Goal: Information Seeking & Learning: Learn about a topic

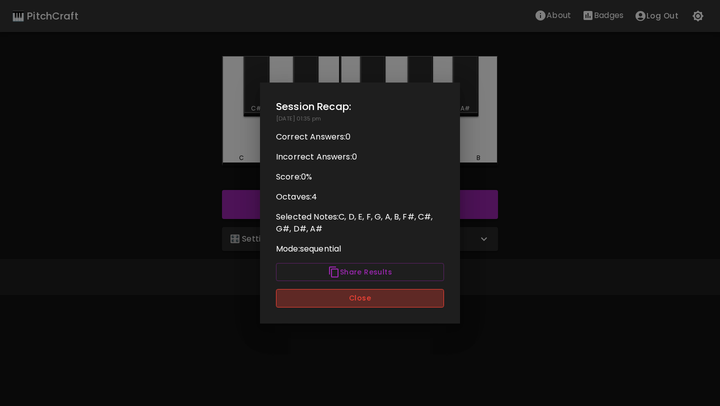
click at [317, 300] on button "Close" at bounding box center [360, 298] width 168 height 18
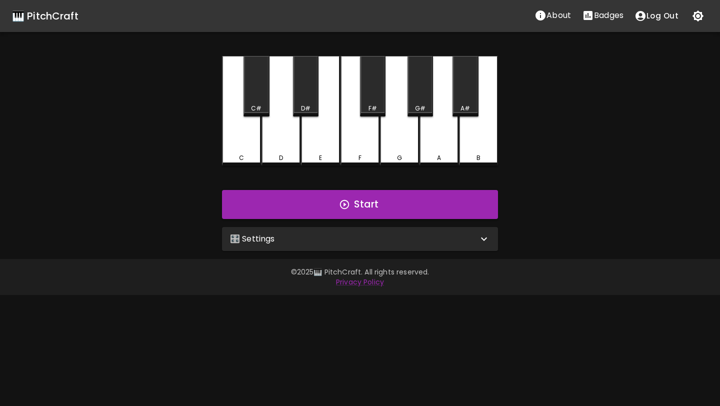
click at [320, 235] on div "🎛️ Settings" at bounding box center [354, 239] width 248 height 12
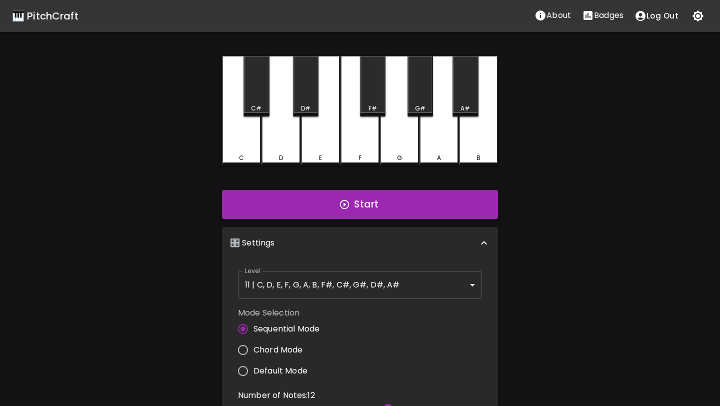
click at [338, 213] on button "Start" at bounding box center [360, 204] width 276 height 29
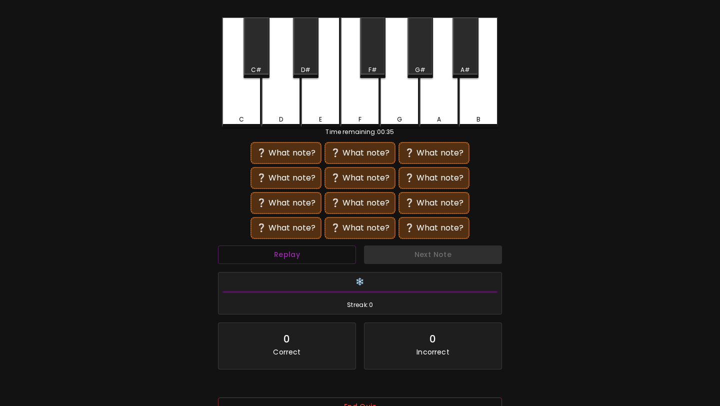
scroll to position [52, 0]
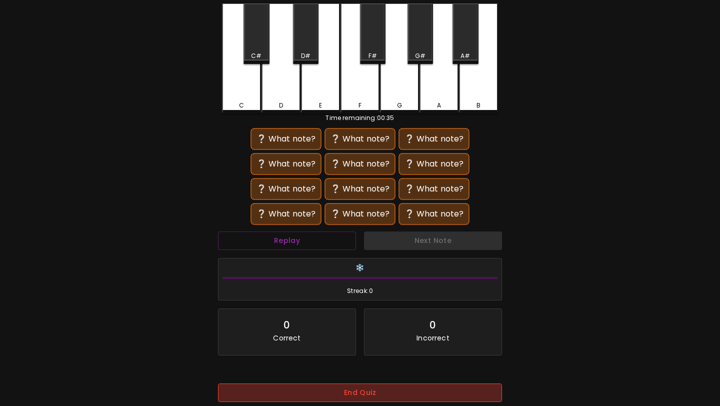
click at [297, 392] on button "End Quiz" at bounding box center [360, 392] width 284 height 18
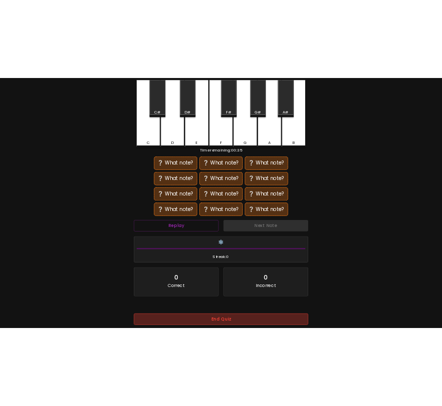
scroll to position [0, 0]
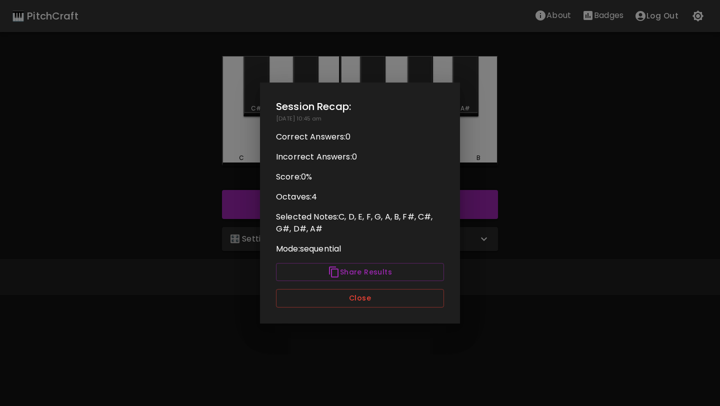
click at [319, 313] on div "Session Recap: [DATE] 10:45 am Correct Answers: 0 Incorrect Answers: 0 Score: 0…" at bounding box center [360, 202] width 200 height 241
click at [323, 305] on button "Close" at bounding box center [360, 298] width 168 height 18
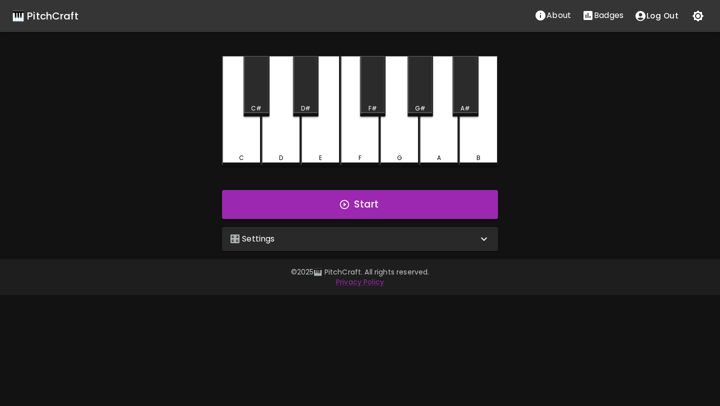
click at [329, 246] on div "🎛️ Settings" at bounding box center [360, 239] width 276 height 24
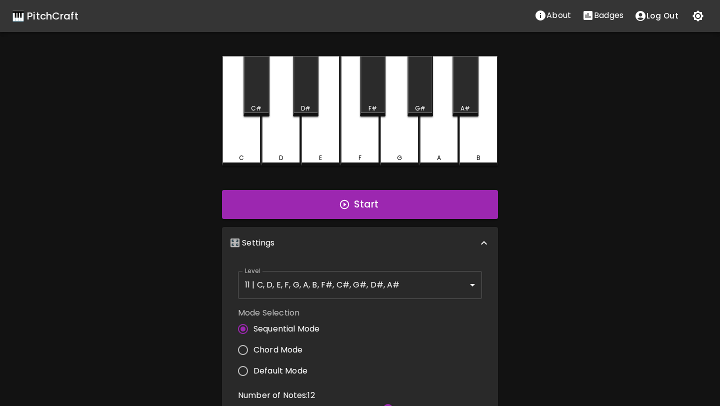
click at [306, 291] on body "🎹 PitchCraft About Badges Log Out C C# D D# E F F# G G# A A# B Start 🎛️ Setting…" at bounding box center [360, 318] width 720 height 636
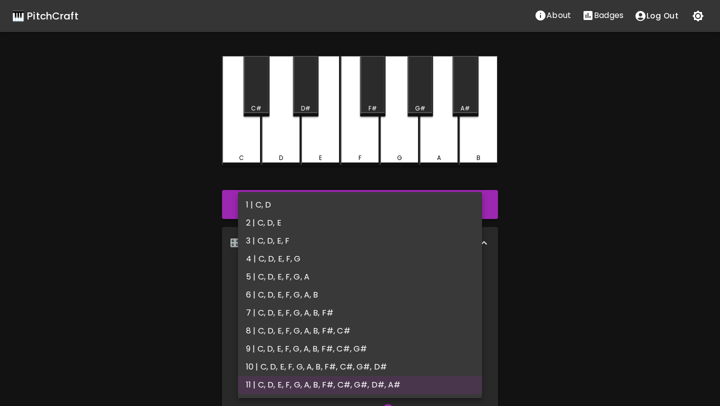
click at [179, 290] on div at bounding box center [360, 203] width 720 height 406
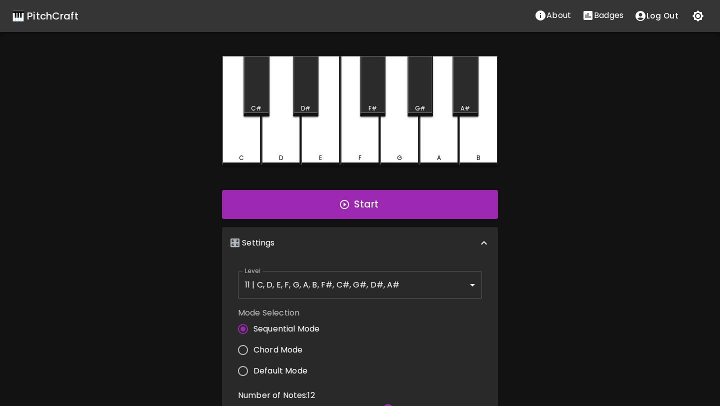
click at [255, 371] on span "Default Mode" at bounding box center [280, 371] width 54 height 12
click at [253, 371] on input "Default Mode" at bounding box center [242, 370] width 21 height 21
radio input "true"
click at [345, 219] on div "Start" at bounding box center [360, 204] width 284 height 37
click at [353, 206] on button "Start" at bounding box center [360, 204] width 276 height 29
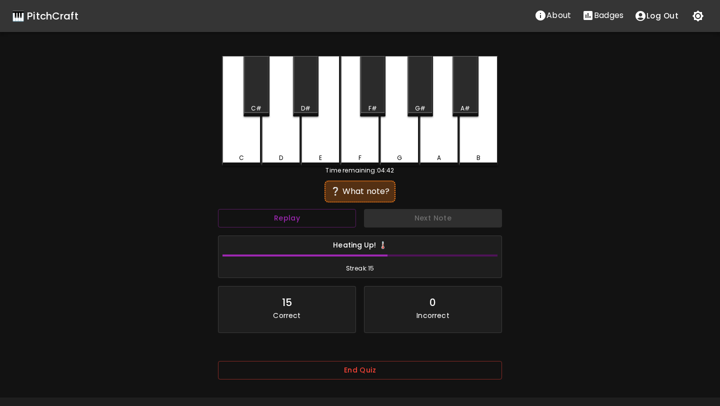
click at [369, 373] on button "End Quiz" at bounding box center [360, 370] width 284 height 18
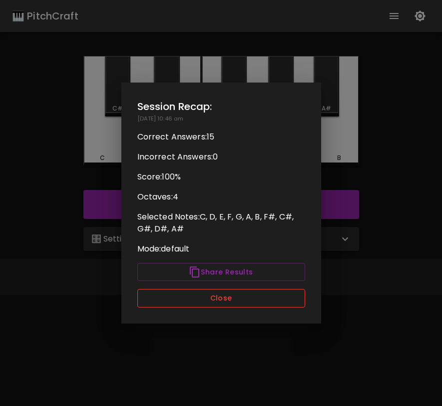
click at [237, 306] on button "Close" at bounding box center [221, 298] width 168 height 18
